Goal: Task Accomplishment & Management: Manage account settings

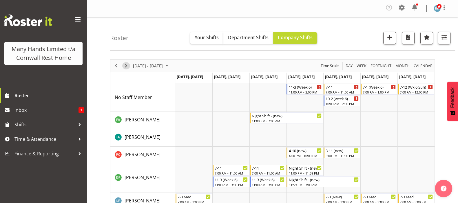
click at [125, 65] on span "Next" at bounding box center [126, 65] width 7 height 7
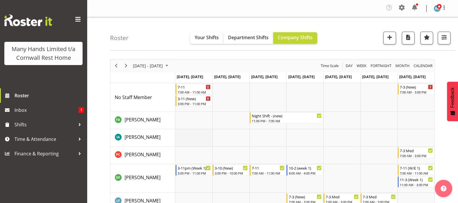
scroll to position [36, 0]
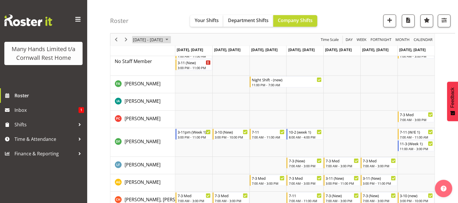
click at [170, 38] on span "August 18 - 24, 2025" at bounding box center [166, 39] width 7 height 7
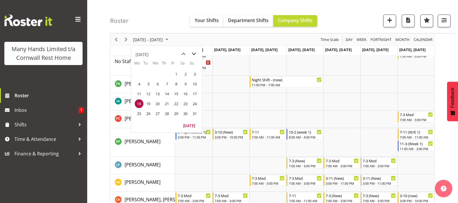
click at [195, 54] on span "next month" at bounding box center [194, 54] width 10 height 10
click at [137, 90] on span "15" at bounding box center [139, 93] width 9 height 9
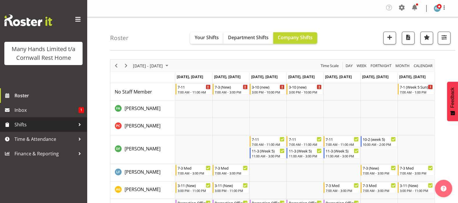
click at [26, 126] on span "Shifts" at bounding box center [44, 124] width 61 height 9
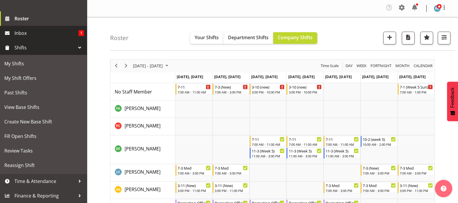
scroll to position [86, 0]
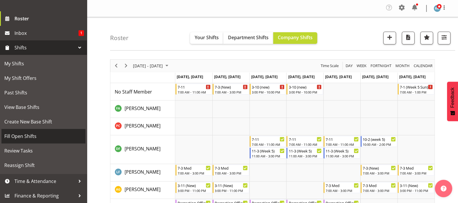
click at [26, 135] on span "Fill Open Shifts" at bounding box center [43, 136] width 78 height 9
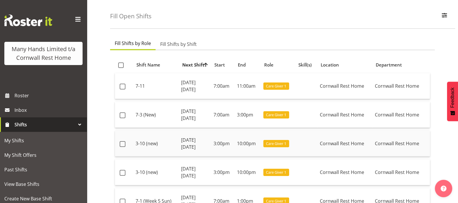
scroll to position [72, 0]
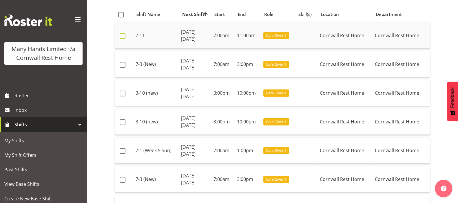
click at [122, 35] on span at bounding box center [123, 36] width 6 height 6
checkbox input "true"
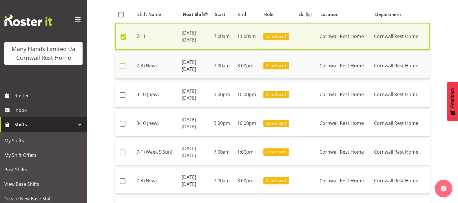
click at [120, 63] on span at bounding box center [123, 66] width 6 height 6
checkbox input "true"
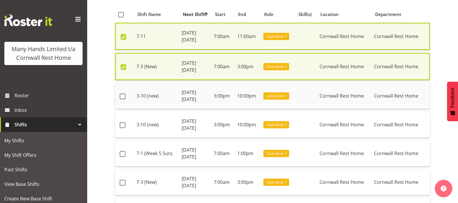
drag, startPoint x: 120, startPoint y: 96, endPoint x: 141, endPoint y: 91, distance: 21.6
click at [121, 95] on span at bounding box center [123, 96] width 6 height 6
checkbox input "true"
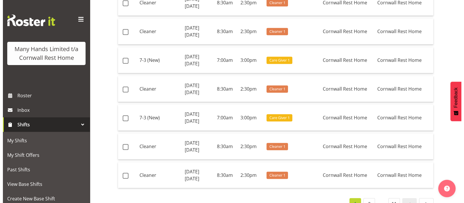
scroll to position [827, 0]
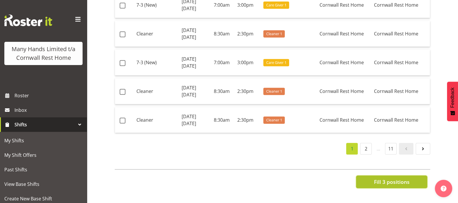
click at [391, 178] on span "Fill 3 positions" at bounding box center [392, 182] width 36 height 8
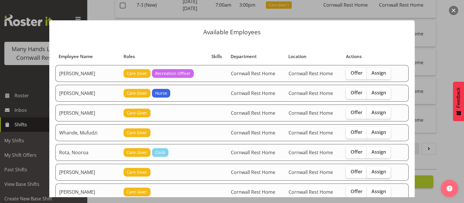
click at [375, 171] on span "Assign" at bounding box center [378, 171] width 14 height 6
click at [370, 171] on input "Assign" at bounding box center [369, 172] width 4 height 4
checkbox input "true"
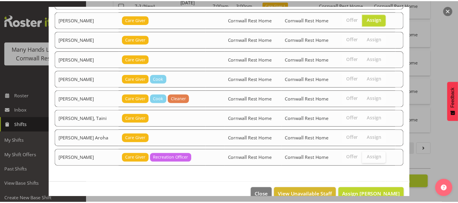
scroll to position [163, 0]
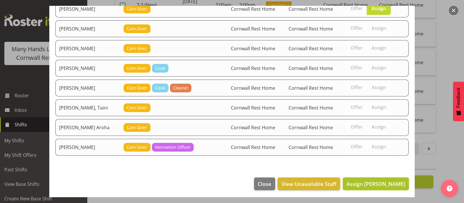
click at [379, 181] on span "Assign Lovett, Olivia" at bounding box center [375, 183] width 59 height 7
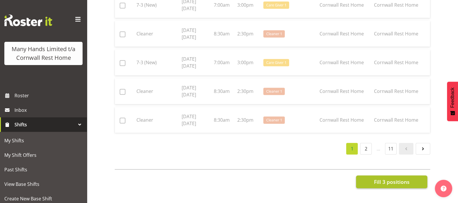
checkbox input "false"
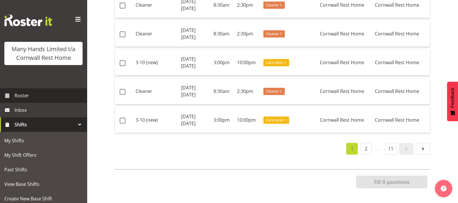
click at [20, 100] on span "Roster" at bounding box center [49, 95] width 70 height 9
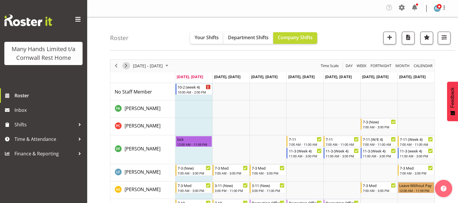
click at [125, 66] on span "Next" at bounding box center [126, 65] width 7 height 7
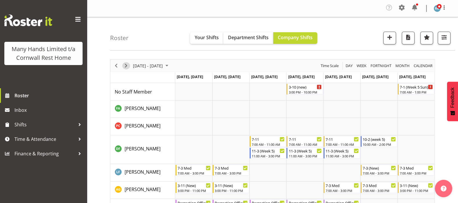
click at [125, 64] on span "Next" at bounding box center [126, 65] width 7 height 7
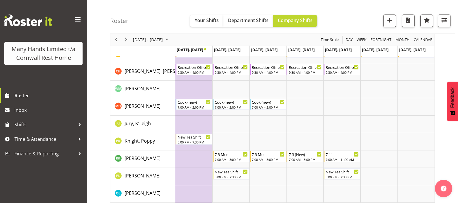
scroll to position [177, 0]
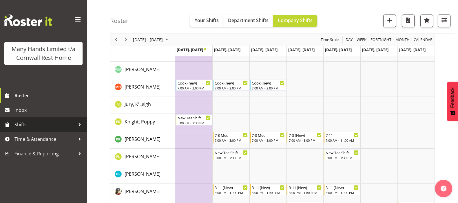
click at [23, 124] on span "Shifts" at bounding box center [44, 124] width 61 height 9
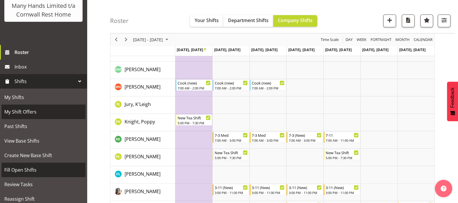
scroll to position [72, 0]
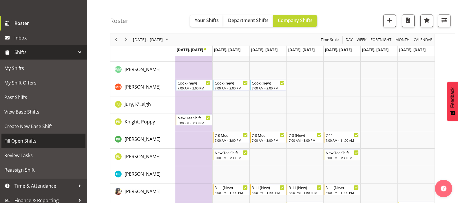
click at [24, 145] on span "Fill Open Shifts" at bounding box center [43, 140] width 78 height 9
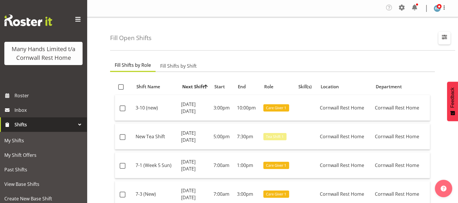
click at [444, 34] on span "button" at bounding box center [445, 37] width 8 height 8
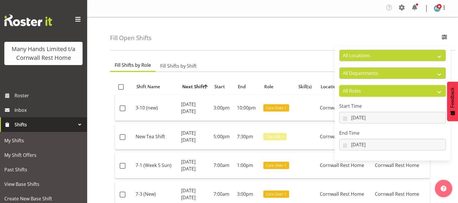
click at [438, 90] on select "All Roles Administrator Care Giver Cleaner Cook Fran Manager Nurse On-Call Recr…" at bounding box center [392, 91] width 107 height 12
select select "187"
click at [339, 85] on select "All Roles Administrator Care Giver Cleaner Cook Fran Manager Nurse On-Call Recr…" at bounding box center [392, 91] width 107 height 12
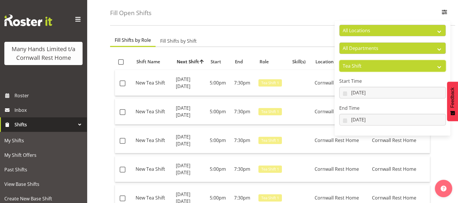
scroll to position [36, 0]
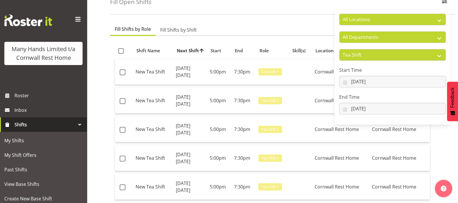
click at [97, 64] on div "Fill Open Shifts All Locations Cornwall Rest Home All Departments Cornwall Rest…" at bounding box center [272, 154] width 371 height 346
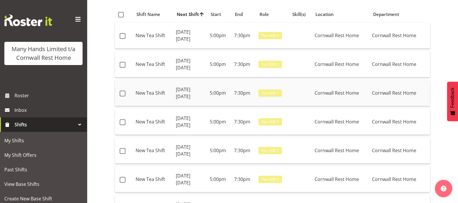
scroll to position [109, 0]
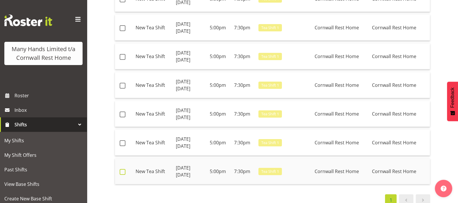
click at [122, 171] on span at bounding box center [123, 172] width 6 height 6
checkbox input "true"
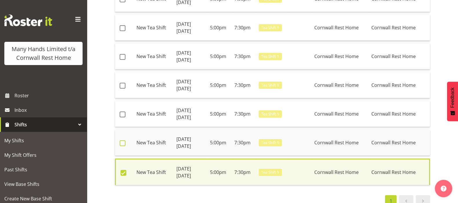
click at [123, 140] on span at bounding box center [123, 143] width 6 height 6
checkbox input "true"
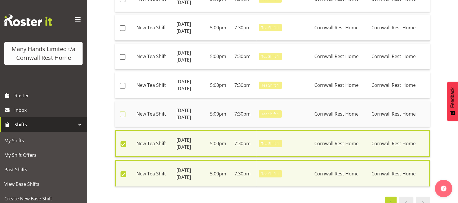
click at [124, 113] on span at bounding box center [123, 114] width 6 height 6
checkbox input "true"
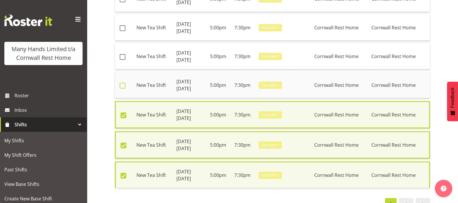
click at [123, 83] on span at bounding box center [123, 86] width 6 height 6
checkbox input "true"
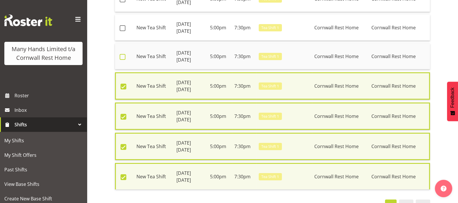
click at [123, 56] on span at bounding box center [123, 57] width 6 height 6
checkbox input "true"
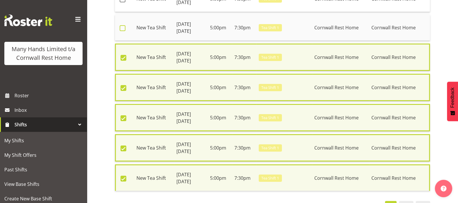
click at [122, 28] on span at bounding box center [123, 28] width 6 height 6
checkbox input "true"
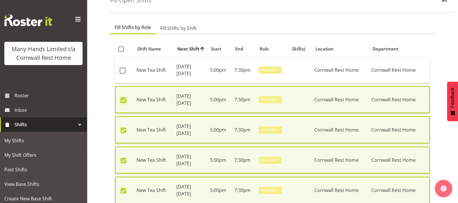
scroll to position [36, 0]
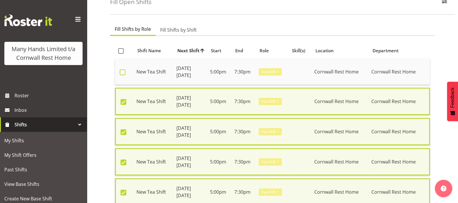
click at [121, 72] on span at bounding box center [123, 72] width 6 height 6
checkbox input "true"
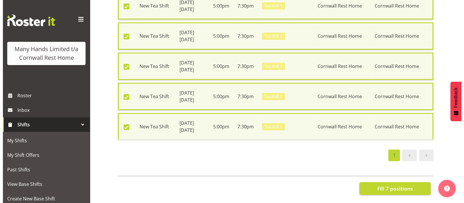
scroll to position [172, 0]
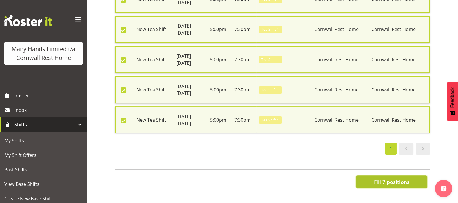
click at [387, 178] on span "Fill 7 positions" at bounding box center [392, 182] width 36 height 8
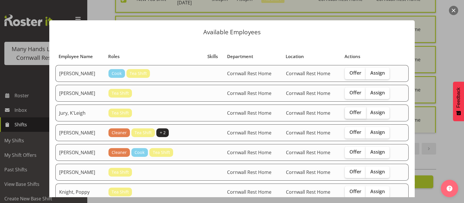
click at [349, 112] on span "Offer" at bounding box center [355, 112] width 12 height 6
click at [348, 112] on input "Offer" at bounding box center [347, 112] width 4 height 4
checkbox input "true"
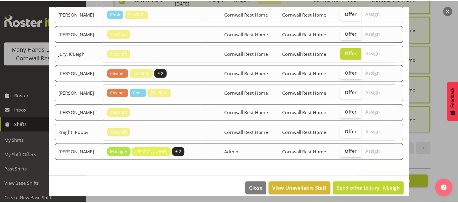
scroll to position [65, 0]
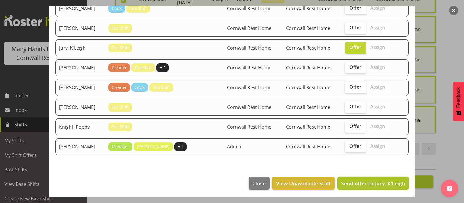
click at [367, 182] on span "Send offer to Jury, K'Leigh" at bounding box center [373, 182] width 64 height 7
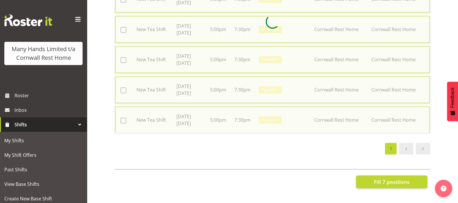
checkbox input "false"
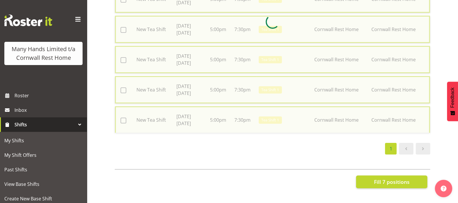
checkbox input "false"
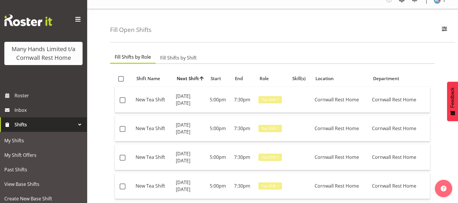
scroll to position [0, 0]
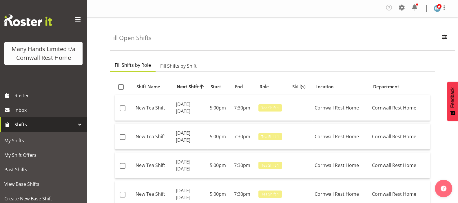
click at [97, 106] on div "Fill Open Shifts All Locations Cornwall Rest Home All Departments Cornwall Rest…" at bounding box center [272, 190] width 371 height 346
click at [25, 100] on span "Roster" at bounding box center [49, 95] width 70 height 9
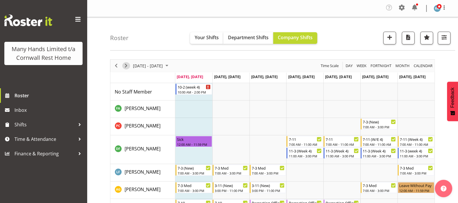
click at [126, 63] on span "Next" at bounding box center [126, 65] width 7 height 7
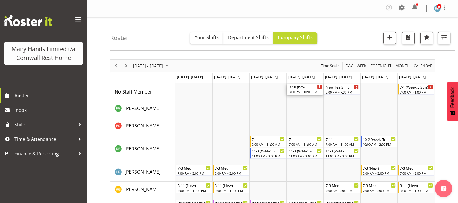
click at [299, 88] on div "3-10 (new)" at bounding box center [305, 86] width 33 height 6
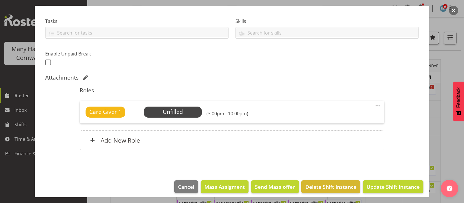
scroll to position [120, 0]
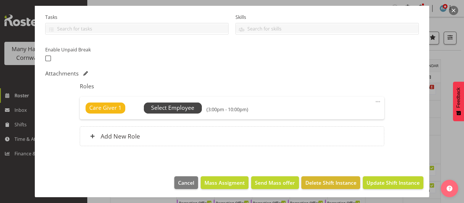
click at [170, 108] on span "Select Employee" at bounding box center [172, 107] width 43 height 8
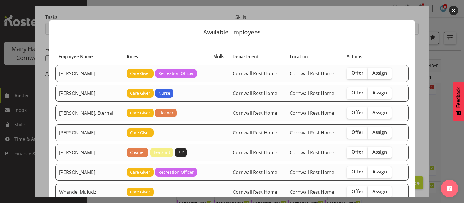
click at [376, 191] on span "Assign" at bounding box center [379, 191] width 14 height 6
click at [371, 191] on input "Assign" at bounding box center [370, 191] width 4 height 4
checkbox input "true"
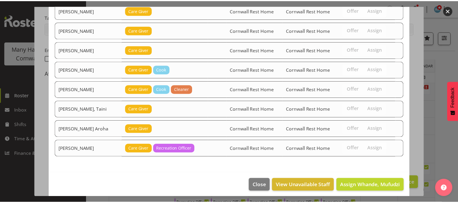
scroll to position [222, 0]
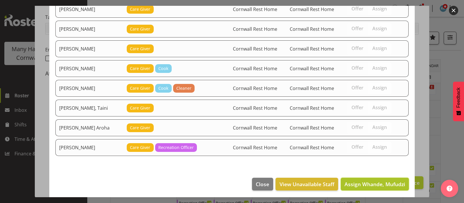
click at [378, 181] on span "Assign Whande, Mufudzi" at bounding box center [374, 183] width 61 height 7
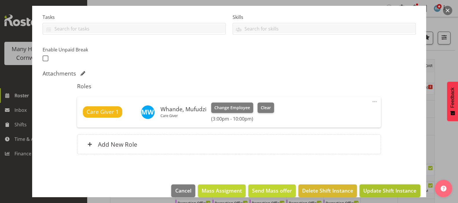
click at [379, 188] on span "Update Shift Instance" at bounding box center [390, 190] width 53 height 8
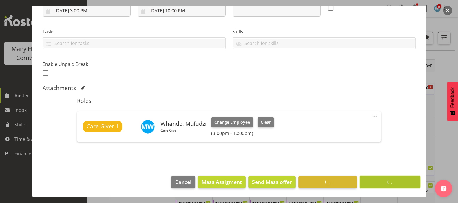
scroll to position [106, 0]
